Goal: Information Seeking & Learning: Learn about a topic

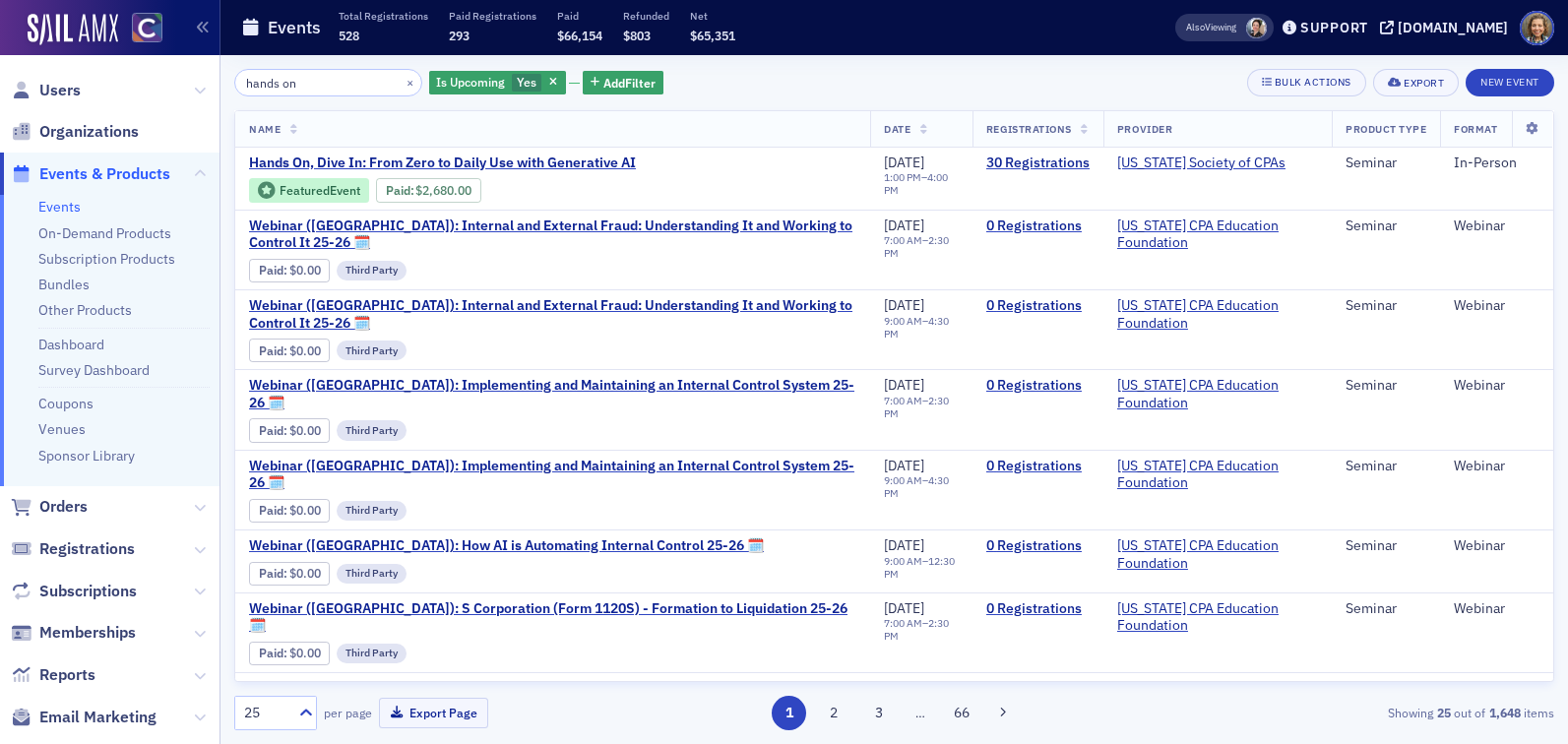
click at [63, 198] on link "Events" at bounding box center [60, 207] width 42 height 18
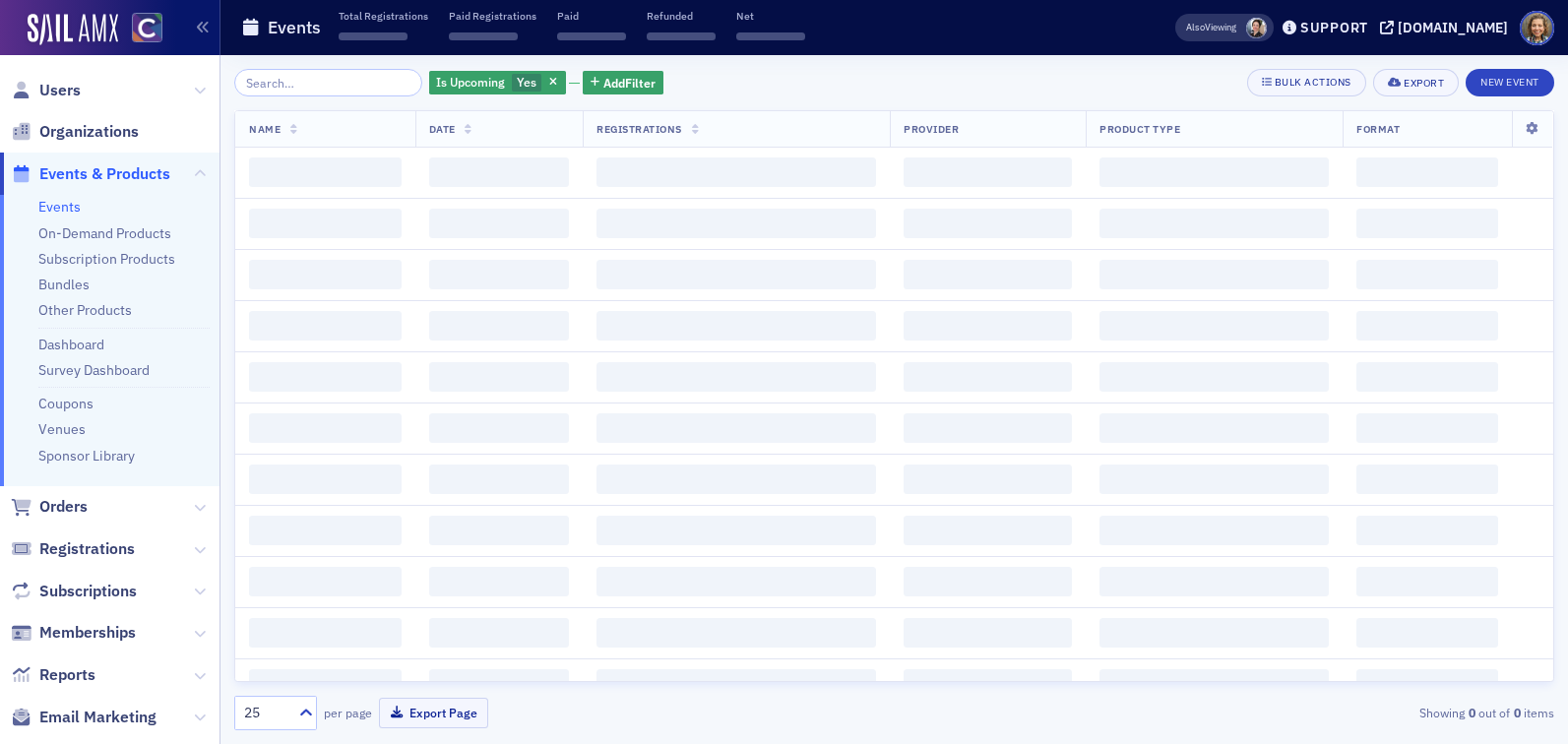
click at [293, 76] on input "search" at bounding box center [328, 83] width 188 height 28
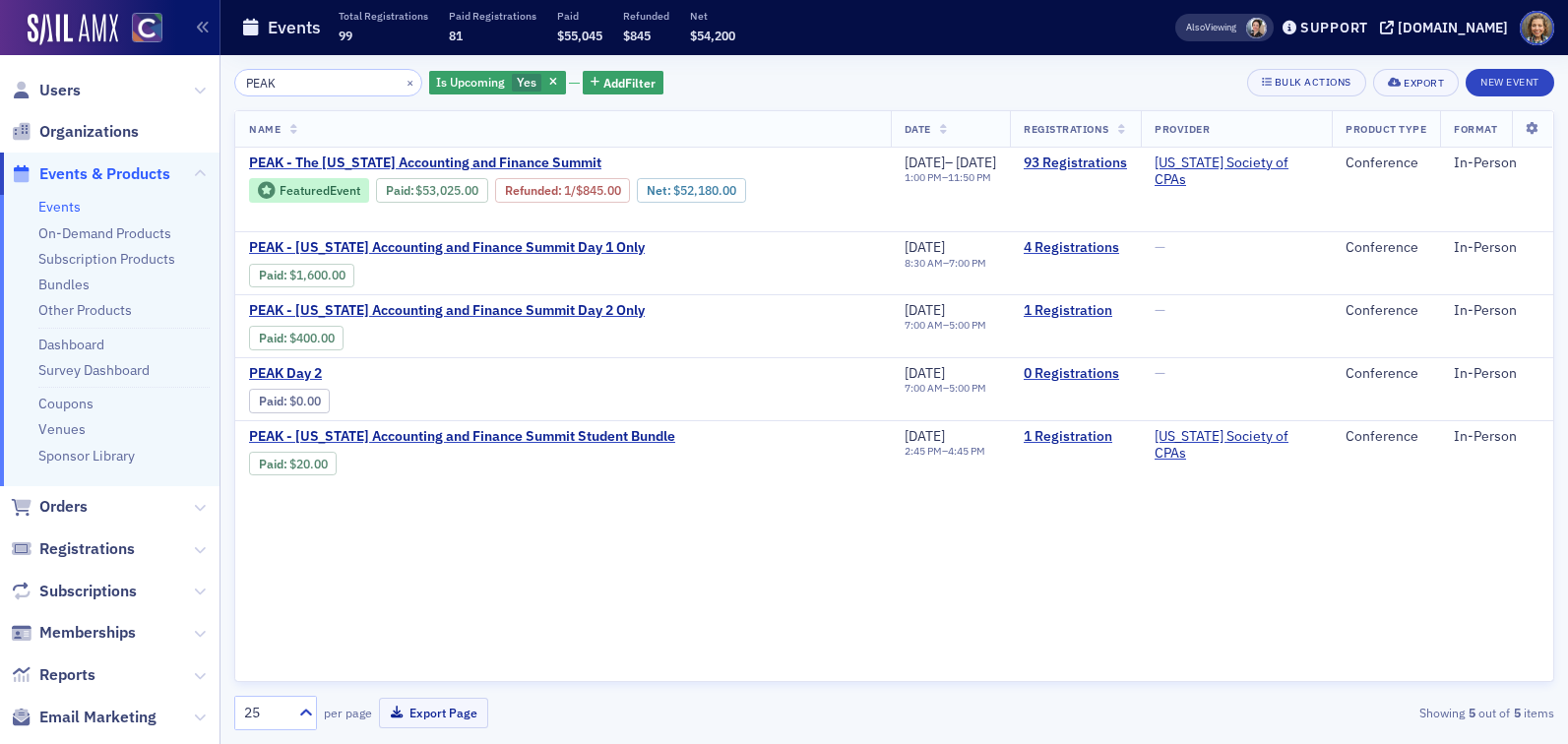
drag, startPoint x: 310, startPoint y: 83, endPoint x: 48, endPoint y: 0, distance: 274.8
click at [49, 1] on div "Users Organizations Events & Products Events On-Demand Products Subscription Pr…" at bounding box center [784, 372] width 1568 height 744
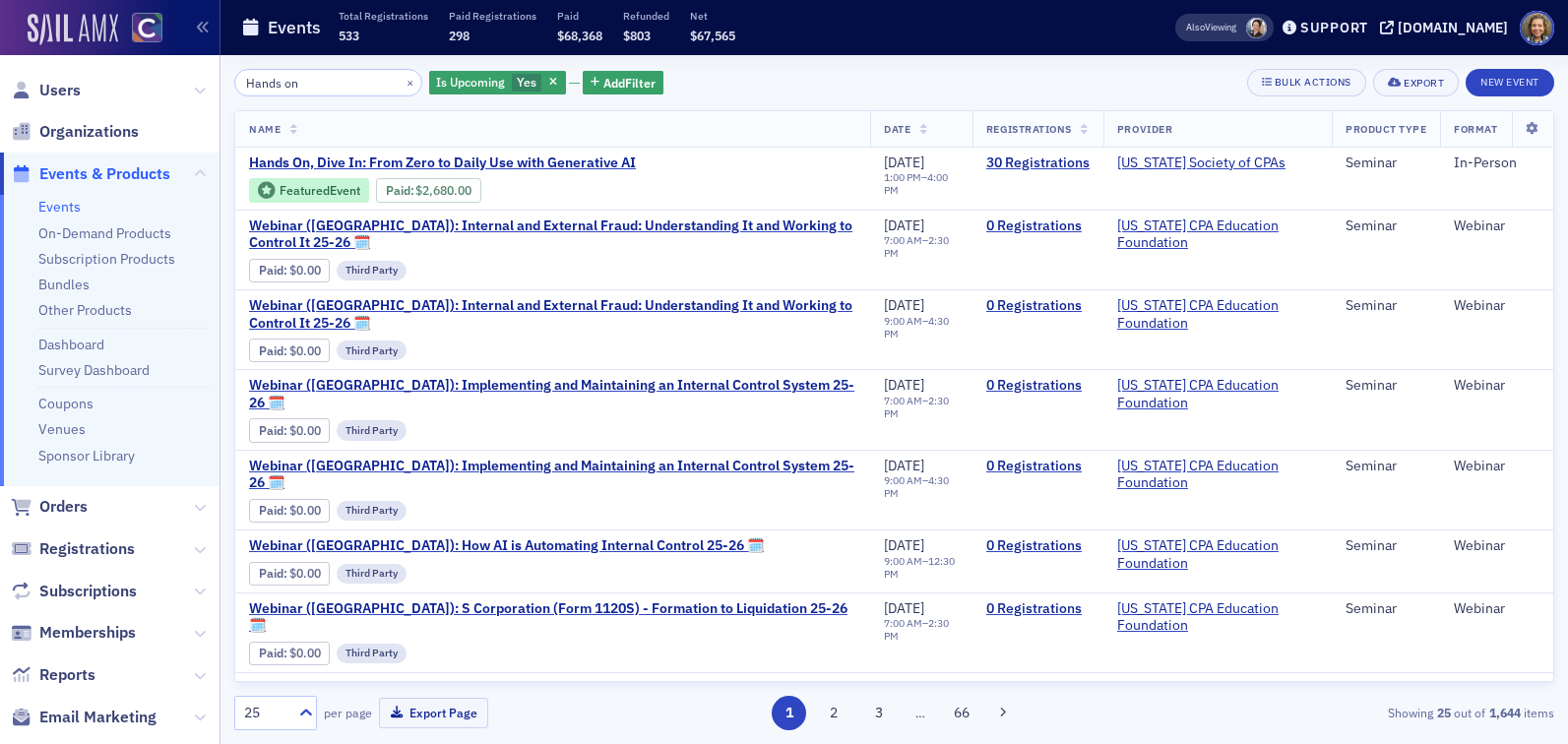
drag, startPoint x: 327, startPoint y: 75, endPoint x: 49, endPoint y: 20, distance: 283.4
click at [52, 29] on div "Users Organizations Events & Products Events On-Demand Products Subscription Pr…" at bounding box center [784, 372] width 1568 height 744
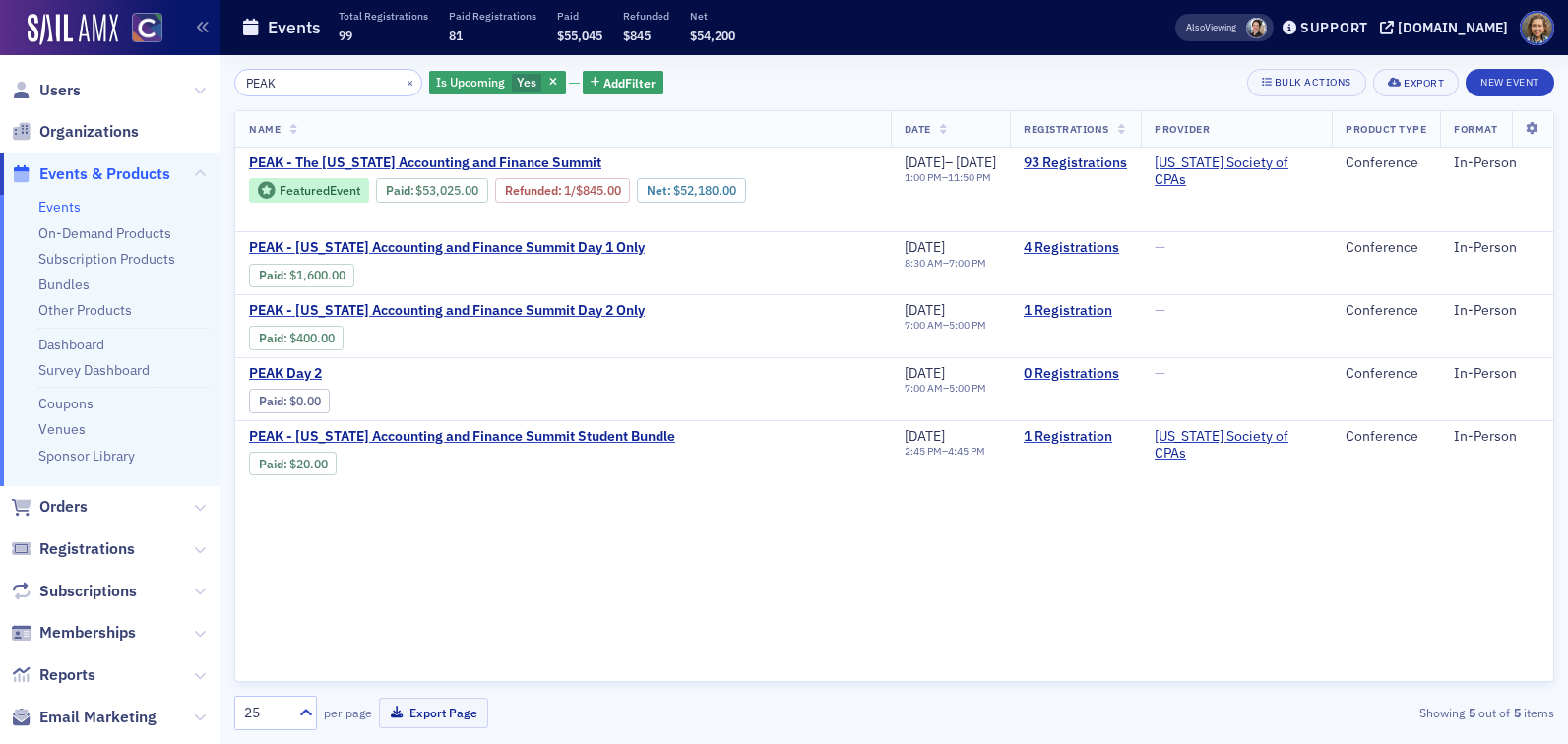
type input "PEAK"
